Goal: Information Seeking & Learning: Understand process/instructions

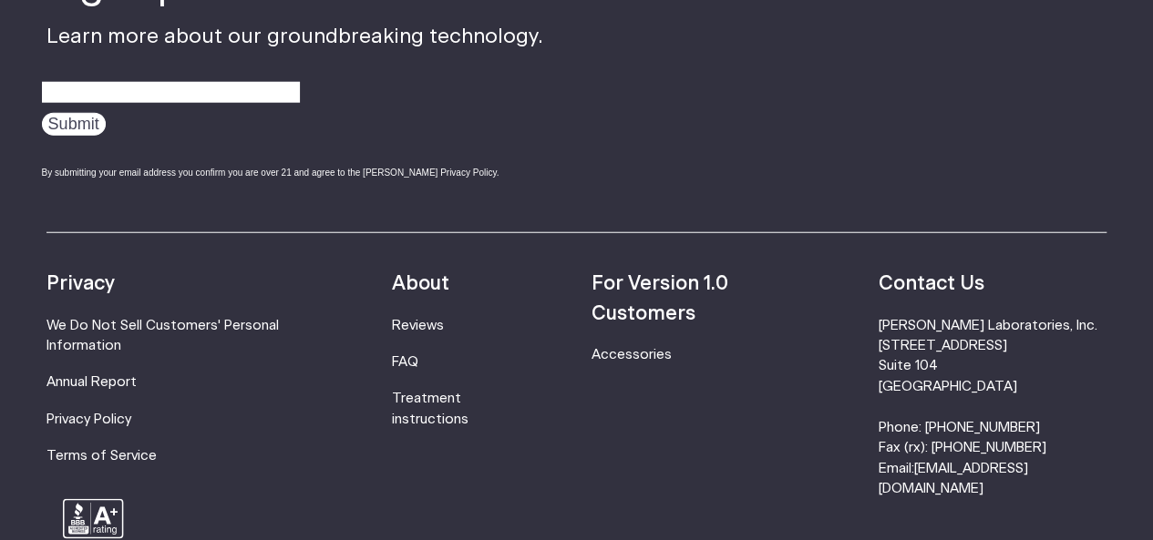
scroll to position [5720, 0]
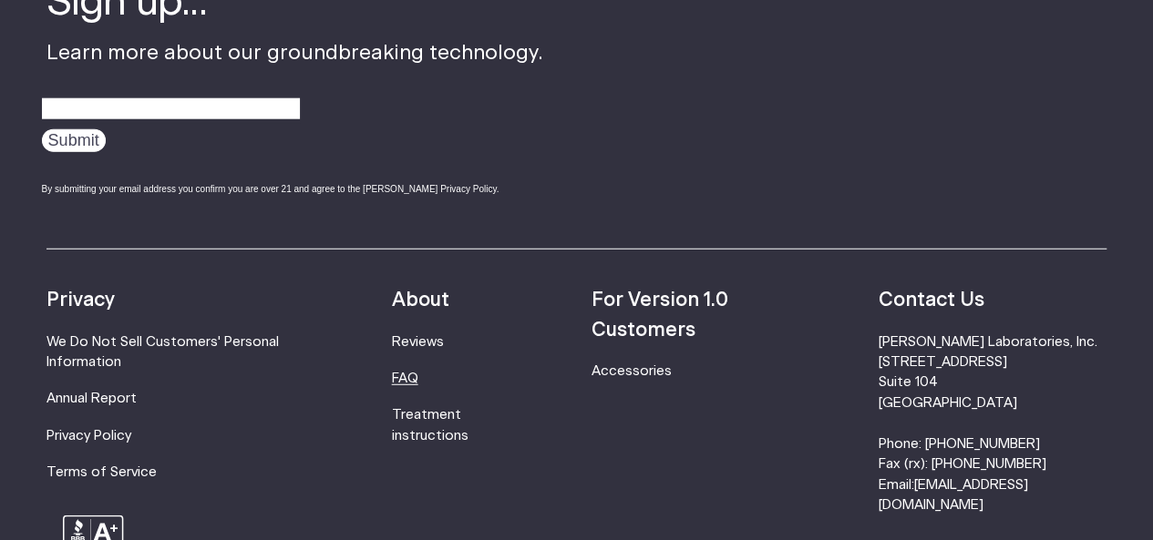
click at [418, 372] on link "FAQ" at bounding box center [405, 379] width 26 height 14
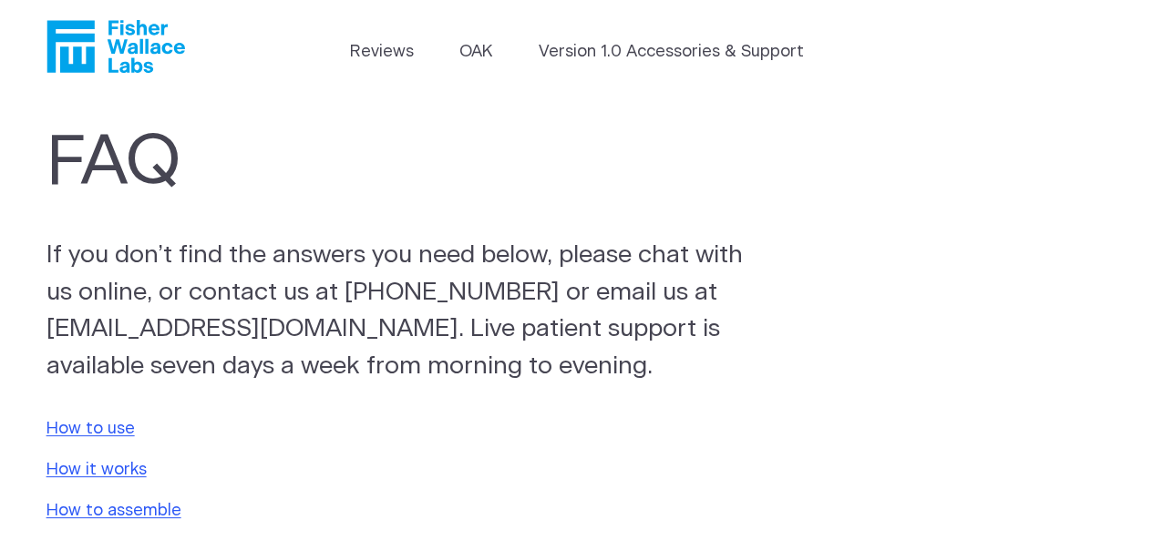
scroll to position [273, 0]
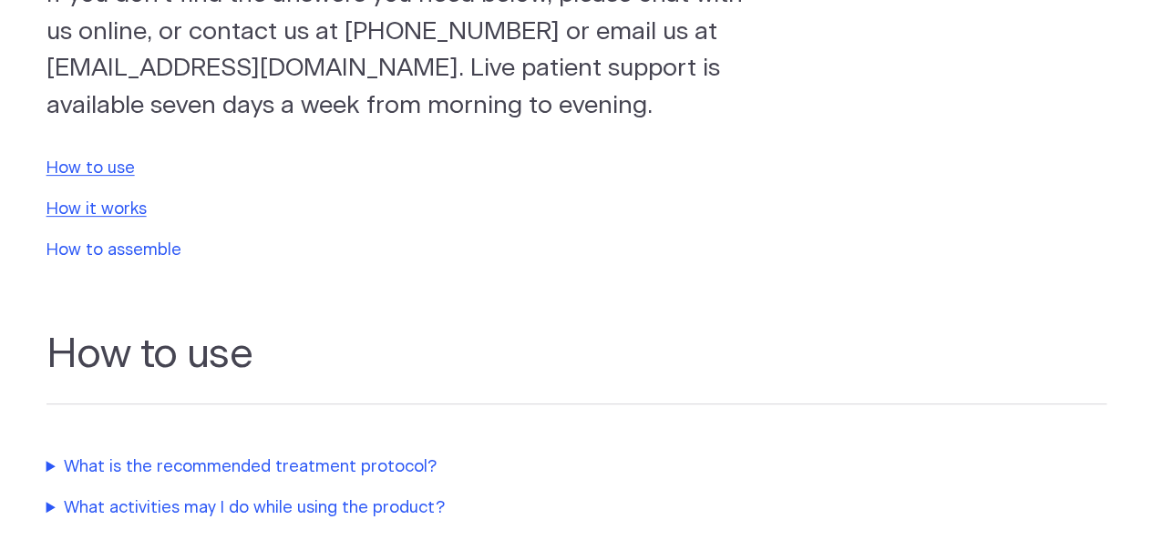
click at [136, 255] on link "How to assemble" at bounding box center [113, 250] width 135 height 16
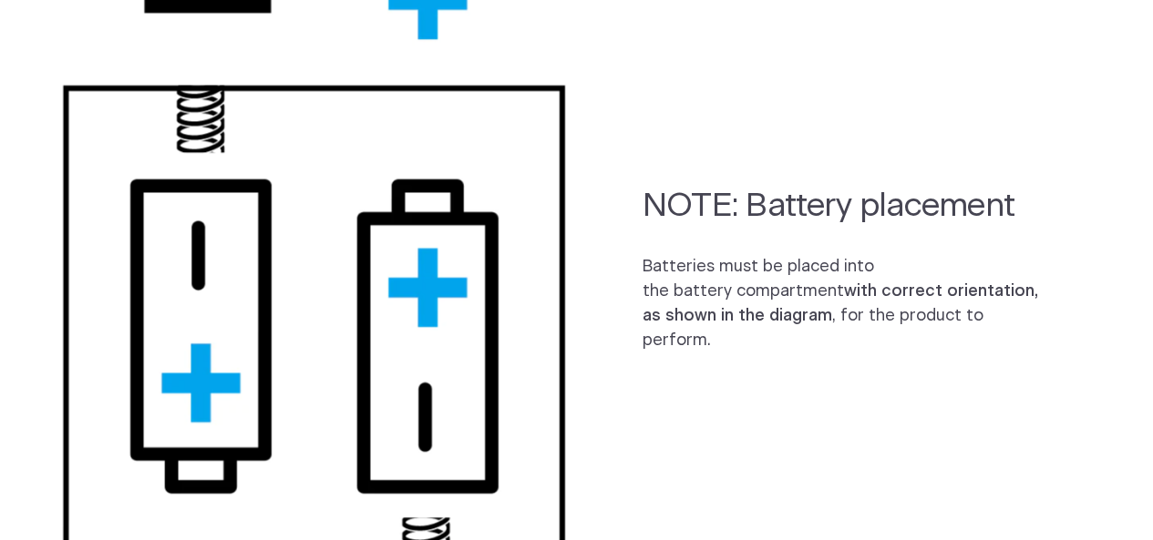
scroll to position [1248, 0]
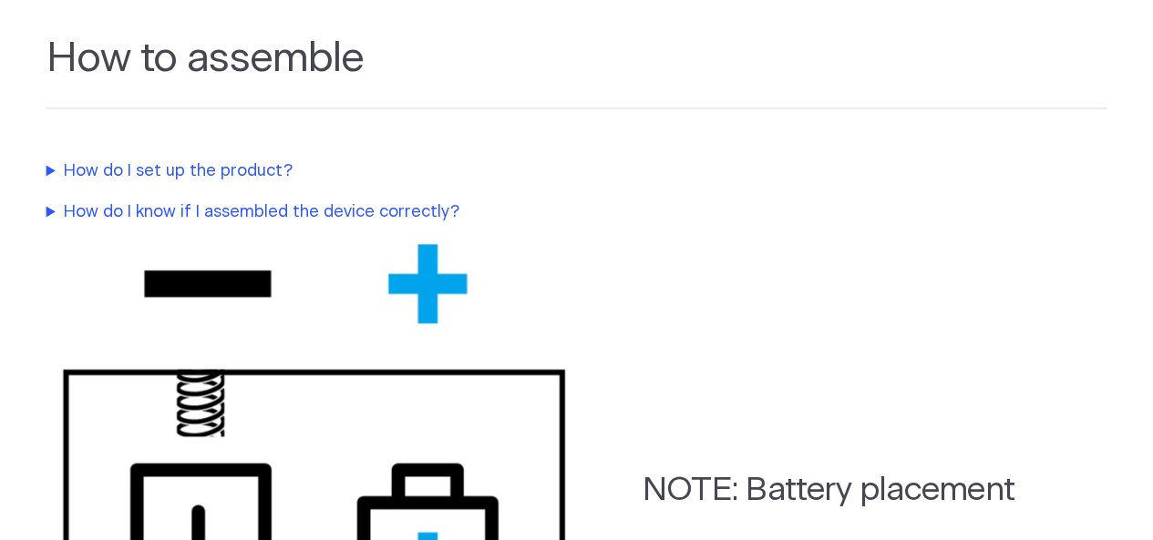
click at [109, 172] on summary "How do I set up the product?" at bounding box center [428, 171] width 765 height 25
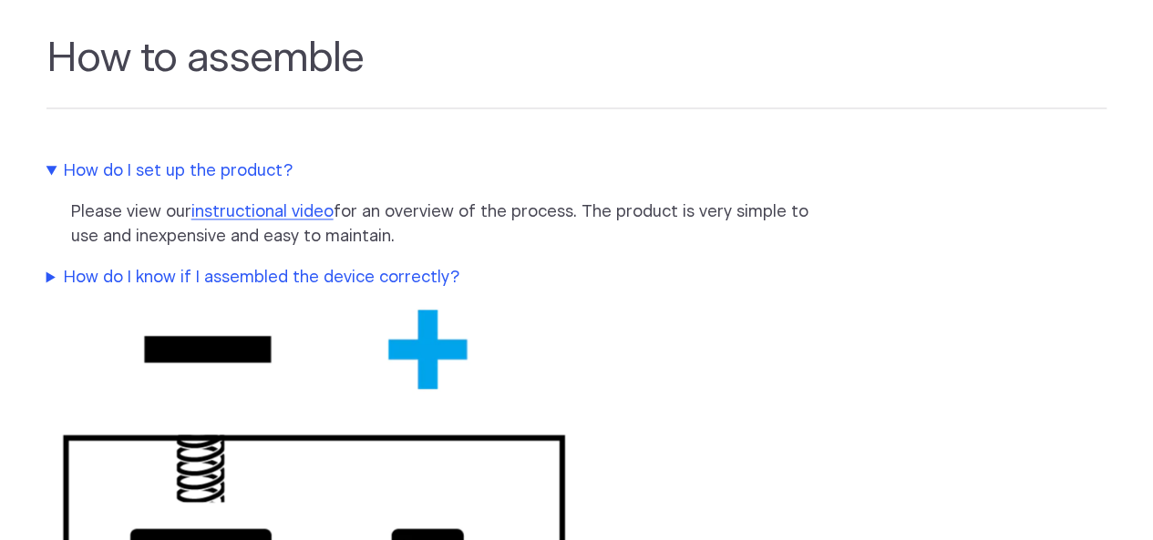
click at [261, 283] on summary "How do I know if I assembled the device correctly?" at bounding box center [428, 278] width 765 height 25
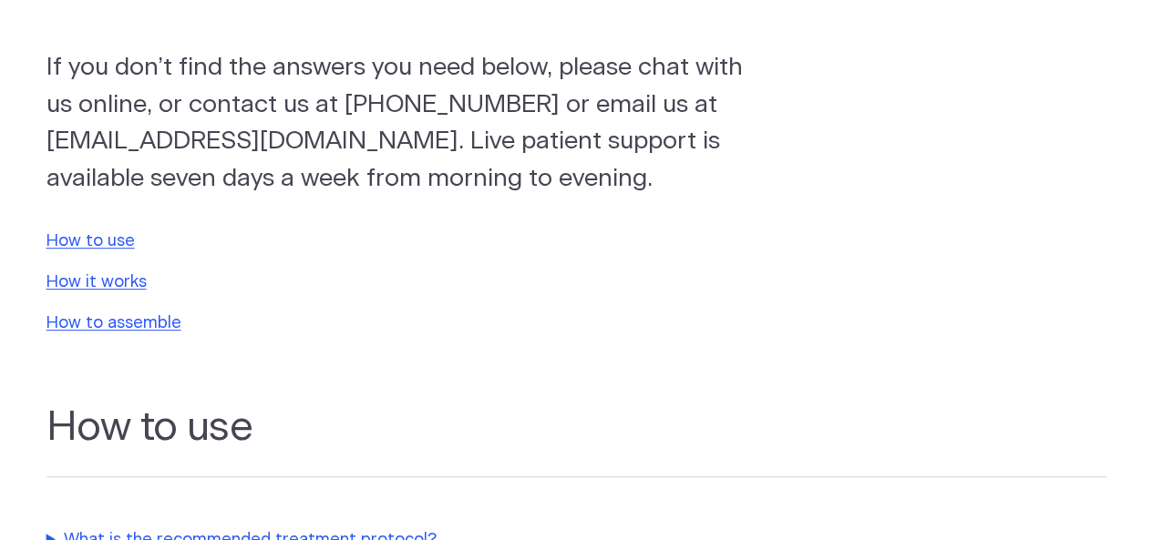
scroll to position [0, 0]
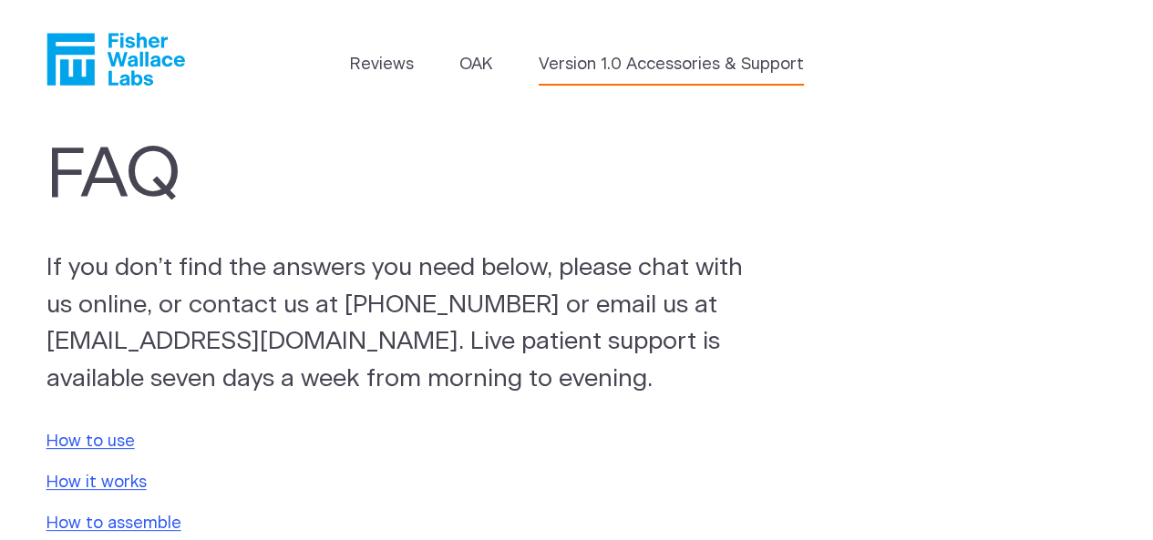
click at [644, 66] on link "Version 1.0 Accessories & Support" at bounding box center [671, 65] width 265 height 25
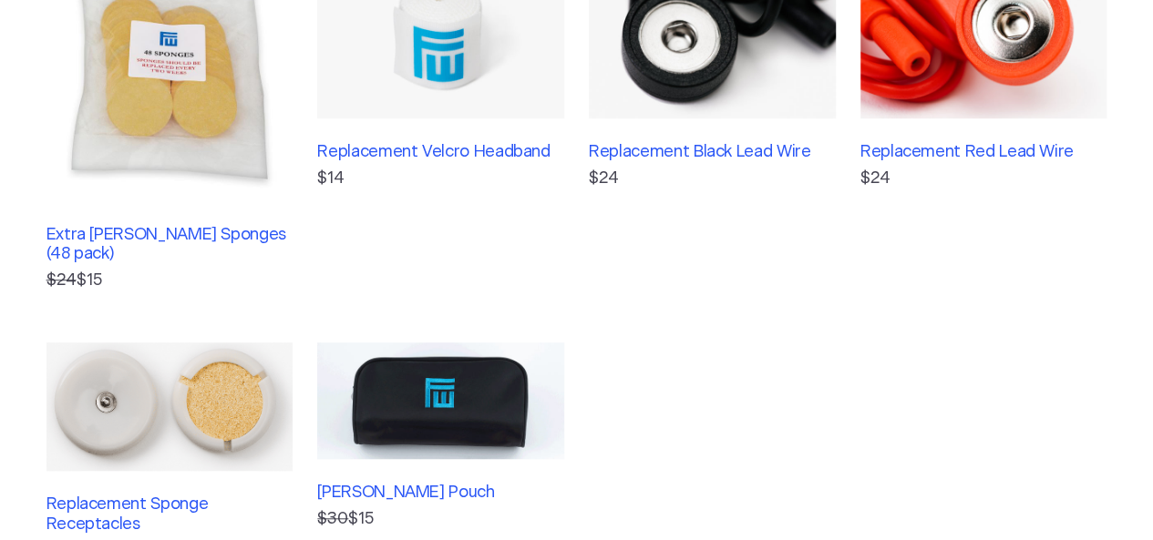
scroll to position [820, 0]
